Goal: Information Seeking & Learning: Learn about a topic

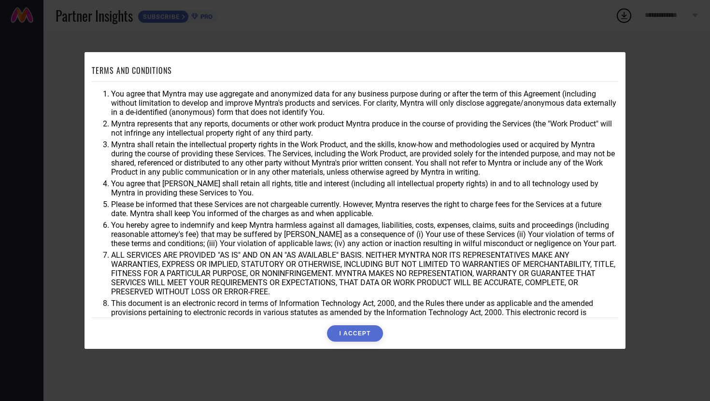
scroll to position [16, 0]
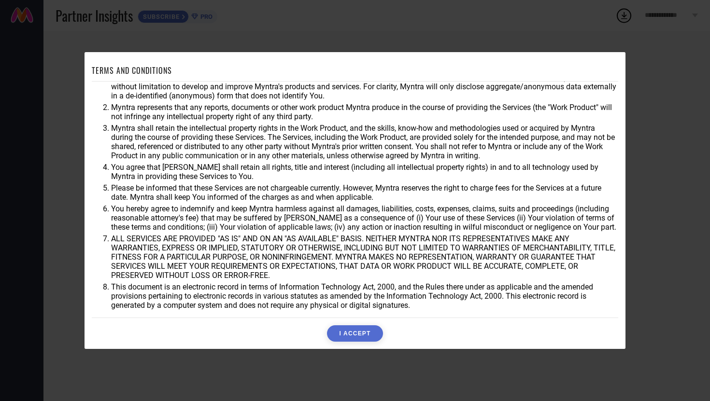
click at [346, 337] on button "I ACCEPT" at bounding box center [355, 334] width 56 height 16
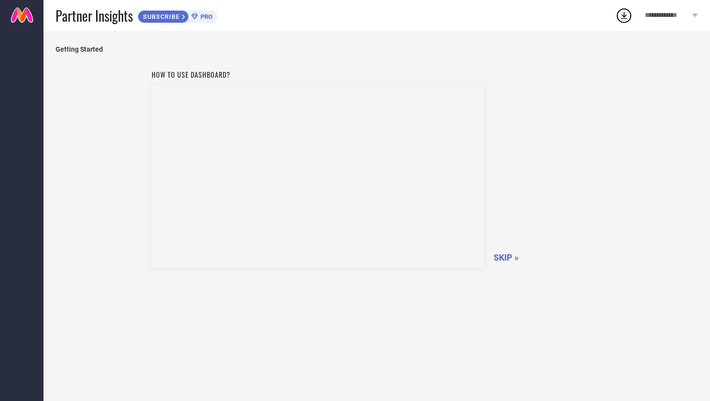
click at [180, 16] on span "SUBSCRIBE" at bounding box center [160, 16] width 44 height 7
click at [504, 247] on div "How to use dashboard? SKIP »" at bounding box center [377, 167] width 451 height 205
click at [504, 259] on span "SKIP »" at bounding box center [506, 258] width 25 height 10
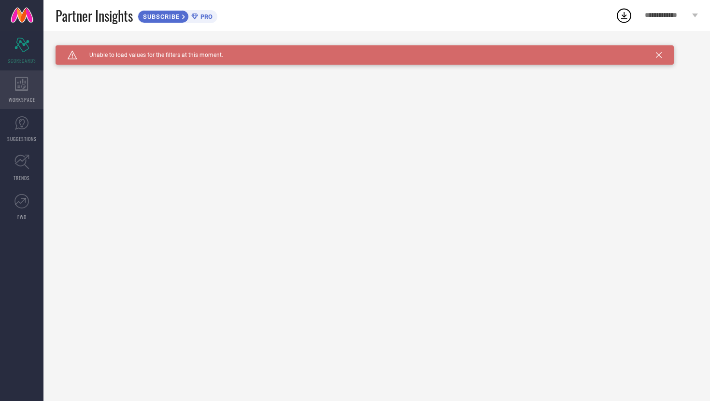
click at [25, 89] on icon at bounding box center [22, 84] width 14 height 14
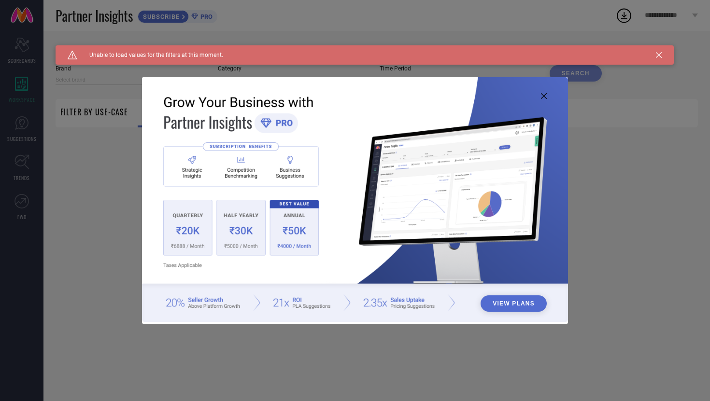
type input "1 STOP FASHION"
type input "All"
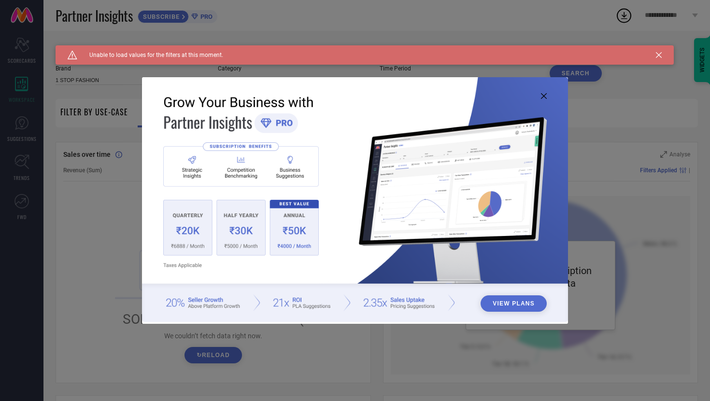
click at [15, 97] on div "View Plans" at bounding box center [355, 200] width 710 height 401
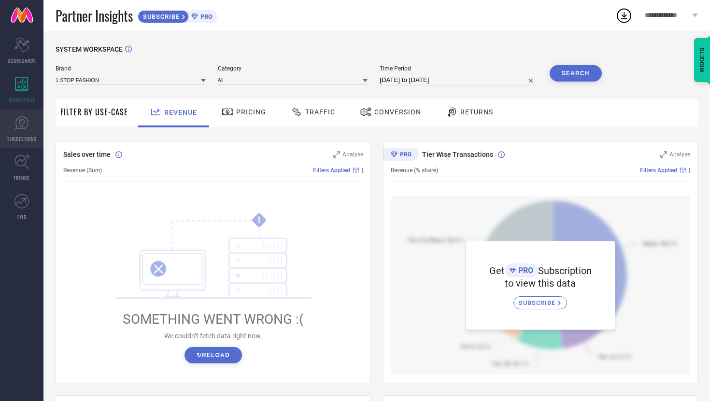
click at [19, 112] on link "SUGGESTIONS" at bounding box center [21, 129] width 43 height 39
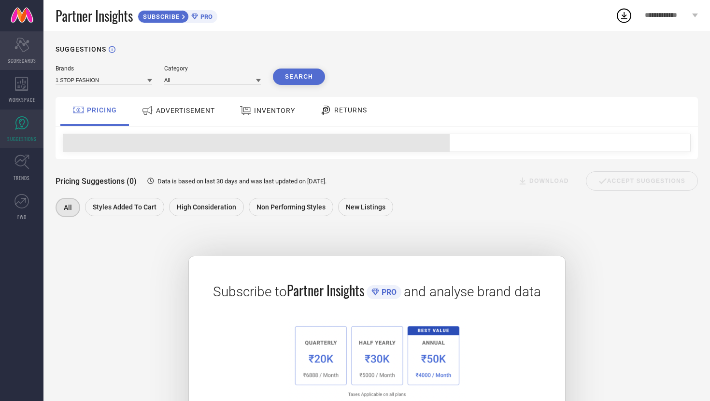
click at [14, 52] on div "Scorecard SCORECARDS" at bounding box center [21, 50] width 43 height 39
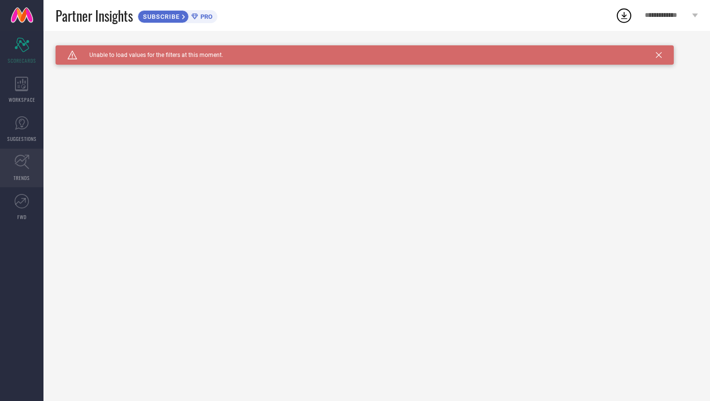
click at [21, 186] on link "TRENDS" at bounding box center [21, 168] width 43 height 39
click at [182, 70] on span "Click here to reload." at bounding box center [158, 69] width 58 height 8
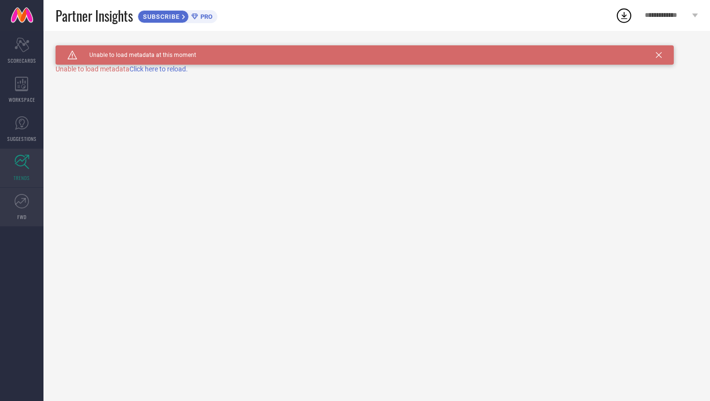
click at [38, 194] on link "FWD" at bounding box center [21, 207] width 43 height 39
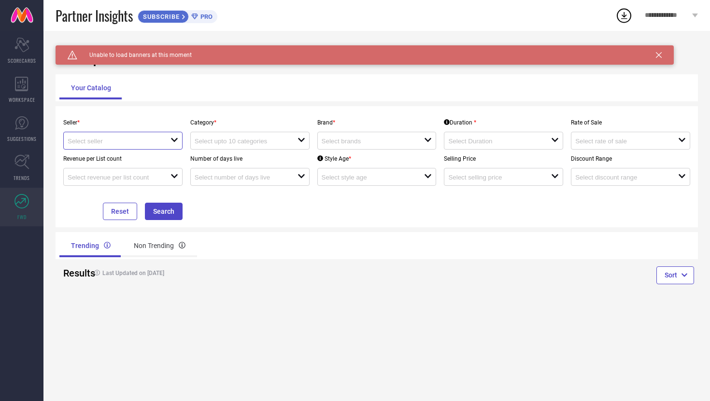
click at [95, 143] on input at bounding box center [114, 141] width 93 height 7
click at [95, 157] on li "Myntra ( MINT_1 )" at bounding box center [123, 159] width 118 height 17
type input "Myntra ( MINT_1 )"
click at [212, 140] on input at bounding box center [241, 141] width 93 height 7
click at [315, 188] on div "Seller * Myntra ( MINT_1 ) Category * close Brand * open Duration * open Rate o…" at bounding box center [376, 167] width 635 height 107
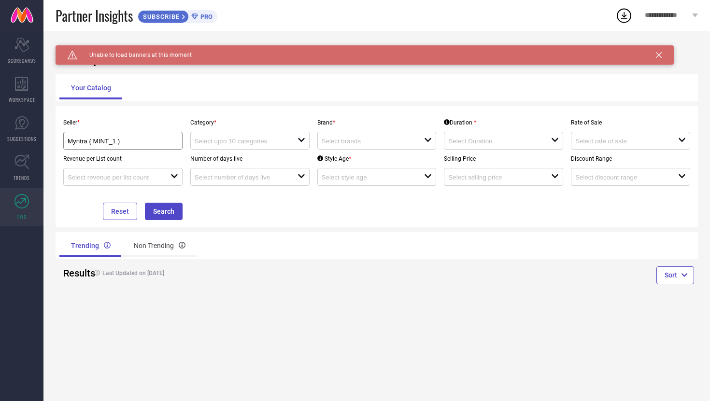
click at [357, 129] on div "Brand * open" at bounding box center [377, 132] width 127 height 36
click at [357, 140] on input at bounding box center [368, 141] width 93 height 7
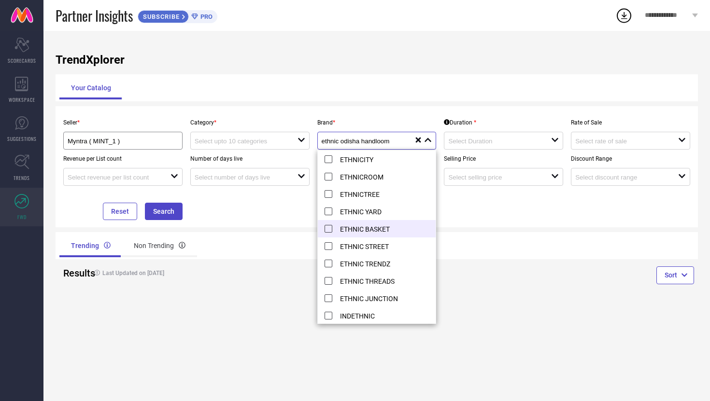
scroll to position [104, 0]
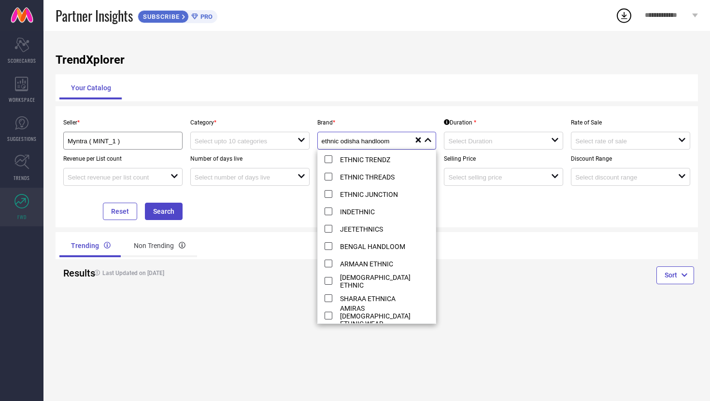
type input "ethnic odisha handloom"
click at [461, 228] on div "TrendXplorer Your Catalog Seller * Myntra ( MINT_1 ) Category * open Brand * et…" at bounding box center [376, 216] width 667 height 371
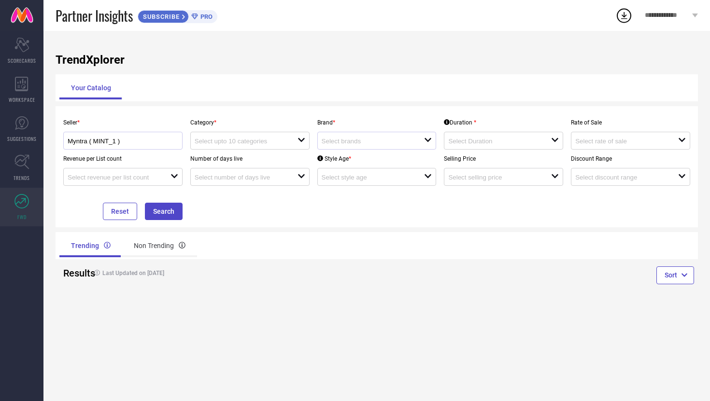
click at [153, 136] on div "Myntra ( MINT_1 )" at bounding box center [122, 141] width 119 height 18
click at [289, 211] on div "Seller * Myntra ( MINT_1 ) Category * open Brand * open Duration * open Rate of…" at bounding box center [376, 167] width 635 height 107
